Goal: Information Seeking & Learning: Learn about a topic

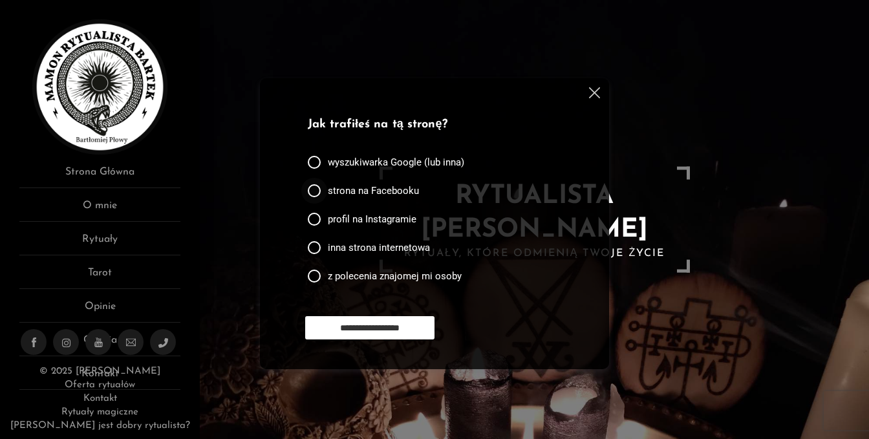
click at [323, 189] on div "strona na Facebooku" at bounding box center [363, 190] width 111 height 13
click at [383, 328] on input "**********" at bounding box center [369, 327] width 129 height 23
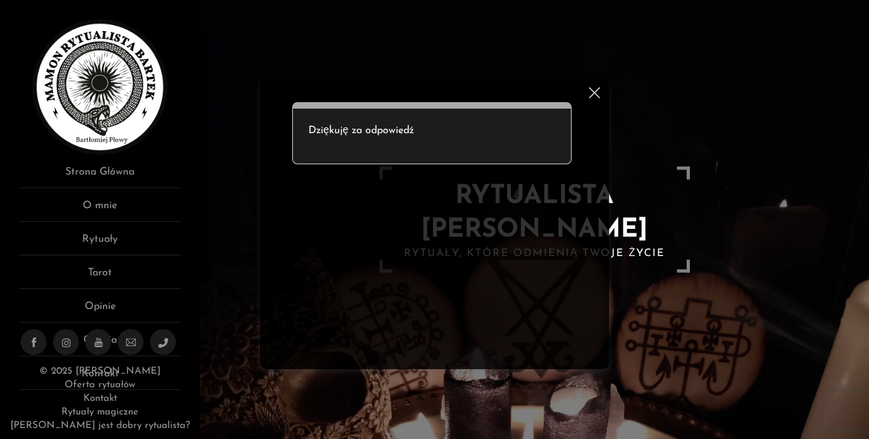
click at [592, 100] on div at bounding box center [593, 95] width 16 height 16
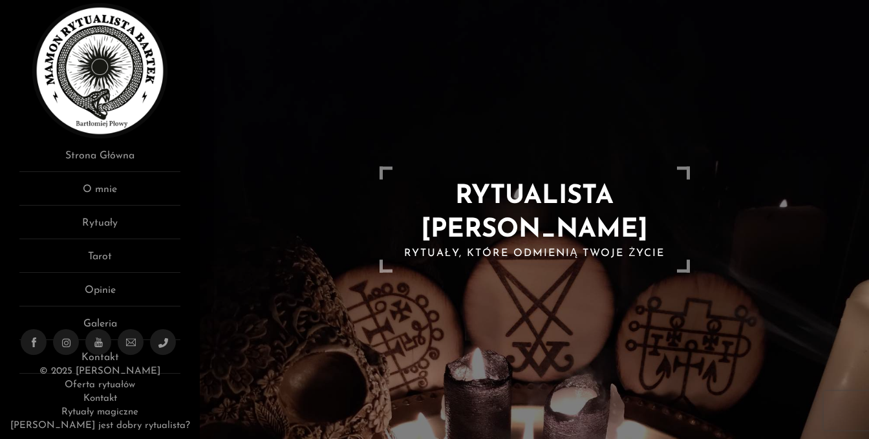
scroll to position [27, 0]
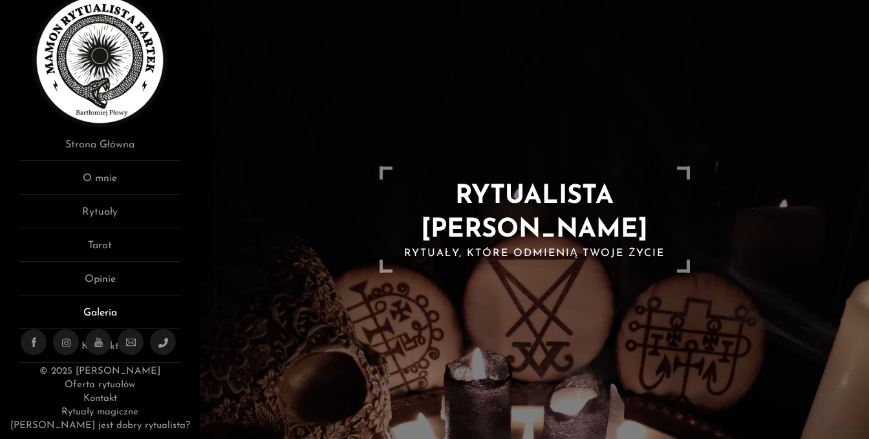
click at [108, 308] on link "Galeria" at bounding box center [99, 317] width 161 height 24
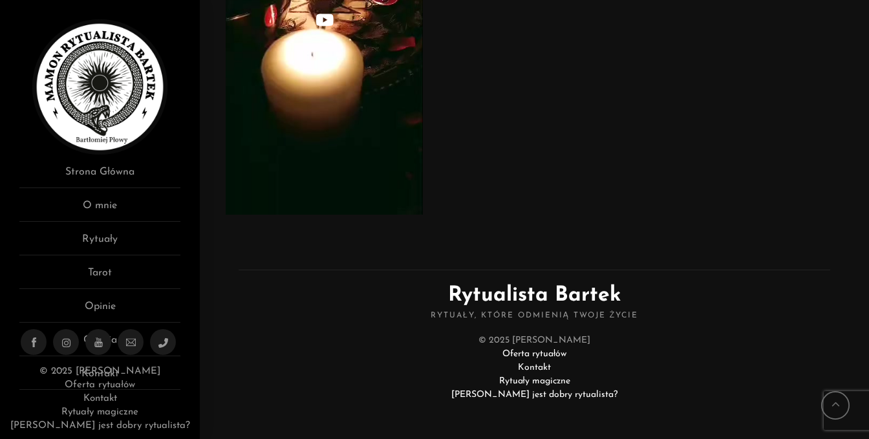
scroll to position [4497, 0]
click at [107, 207] on link "O mnie" at bounding box center [99, 210] width 161 height 24
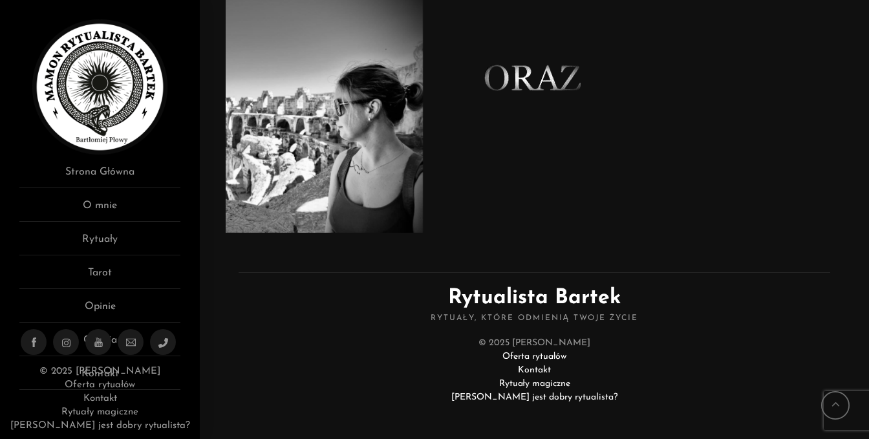
scroll to position [953, 0]
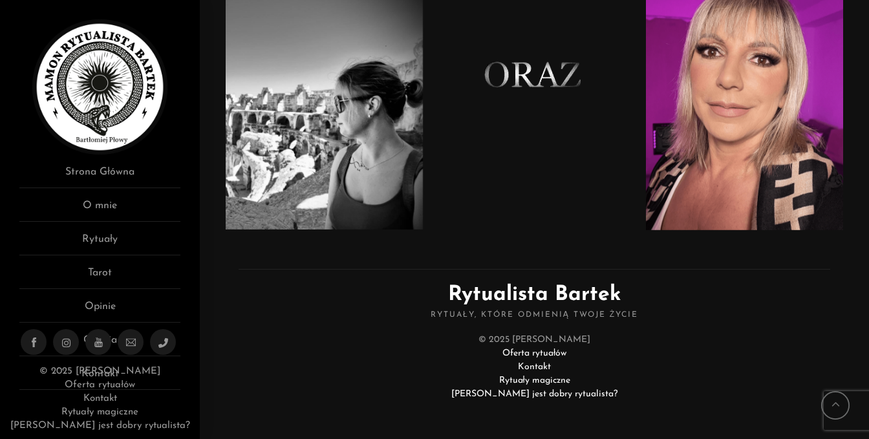
click at [513, 350] on link "Oferta rytuałów" at bounding box center [534, 354] width 64 height 10
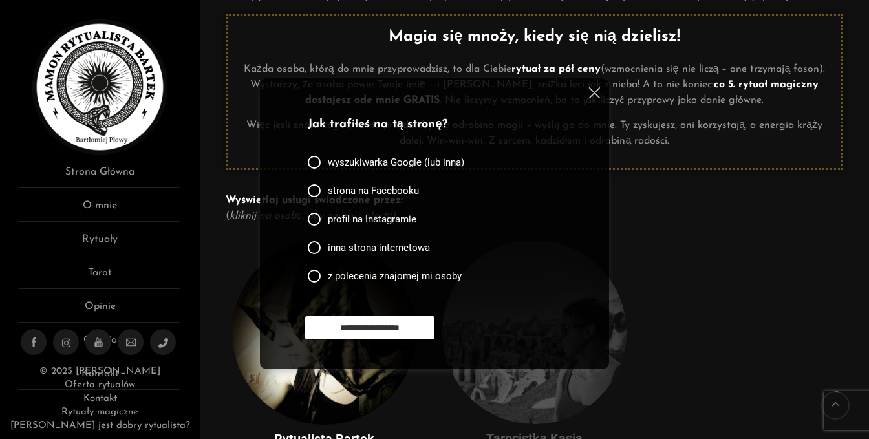
scroll to position [158, 0]
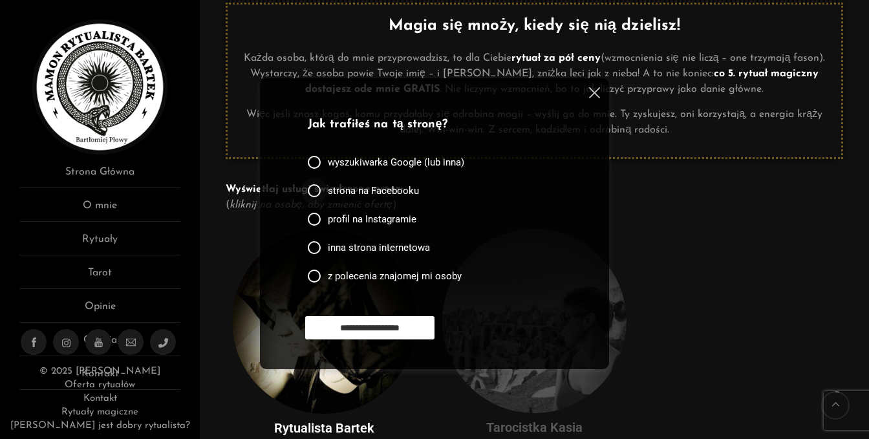
click at [412, 191] on span "strona na Facebooku" at bounding box center [373, 190] width 91 height 13
click at [595, 91] on img at bounding box center [594, 92] width 11 height 11
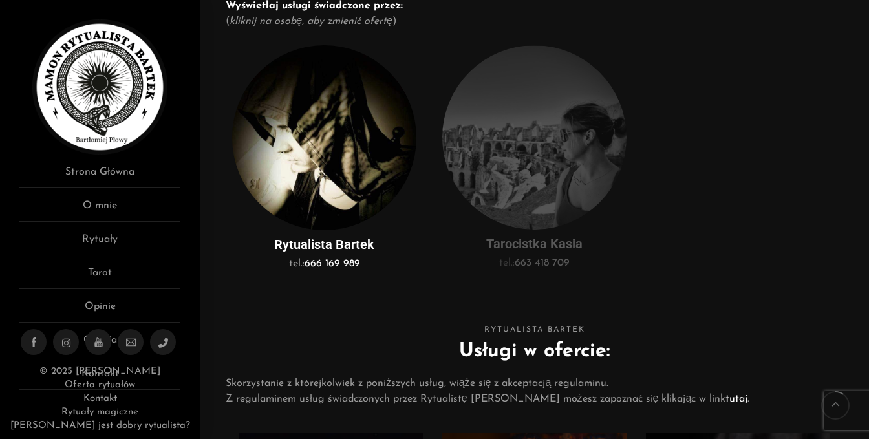
scroll to position [343, 0]
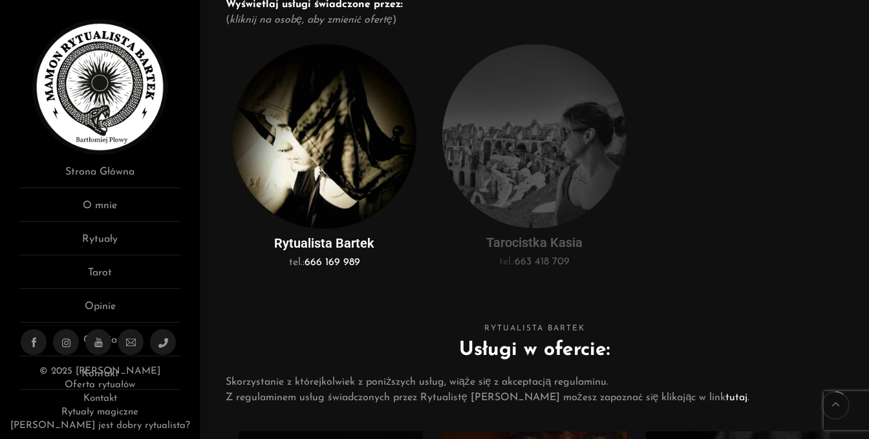
click at [518, 103] on img at bounding box center [534, 136] width 184 height 184
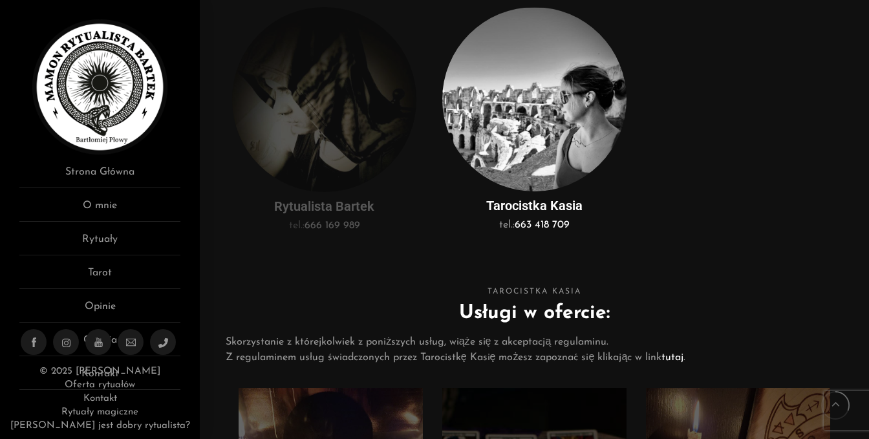
scroll to position [375, 0]
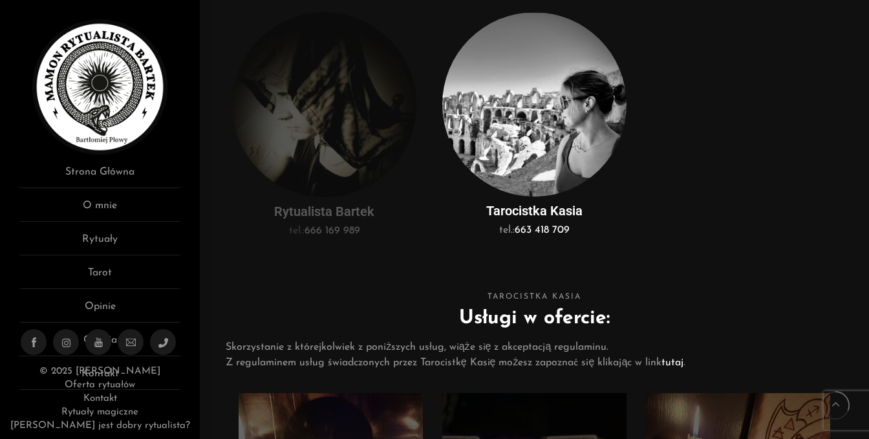
click at [349, 74] on img at bounding box center [324, 104] width 184 height 185
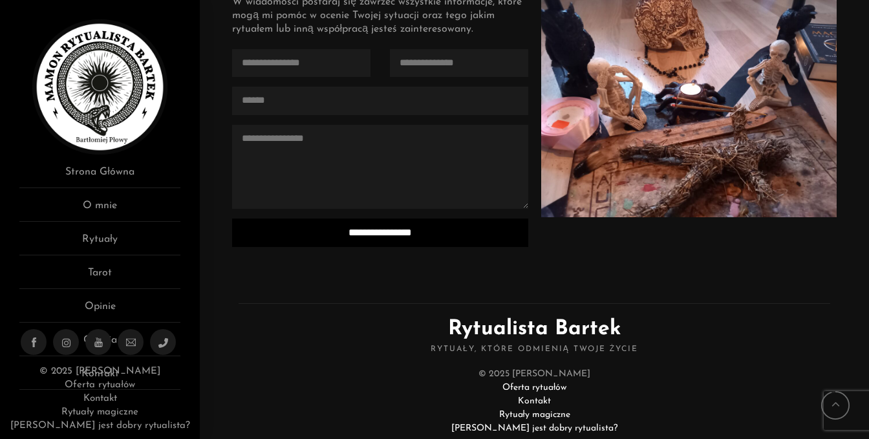
scroll to position [3502, 0]
